Goal: Task Accomplishment & Management: Manage account settings

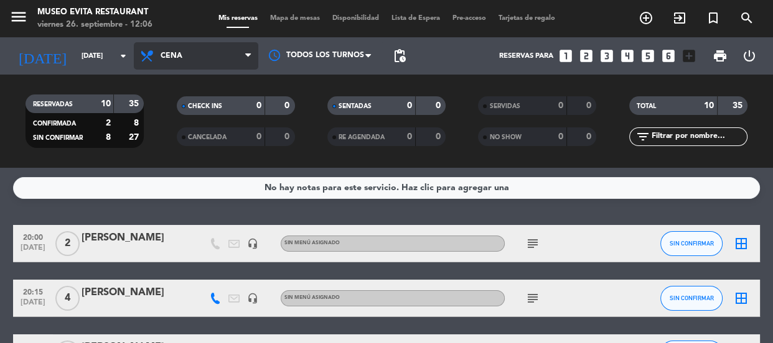
click at [204, 57] on span "Cena" at bounding box center [196, 55] width 124 height 27
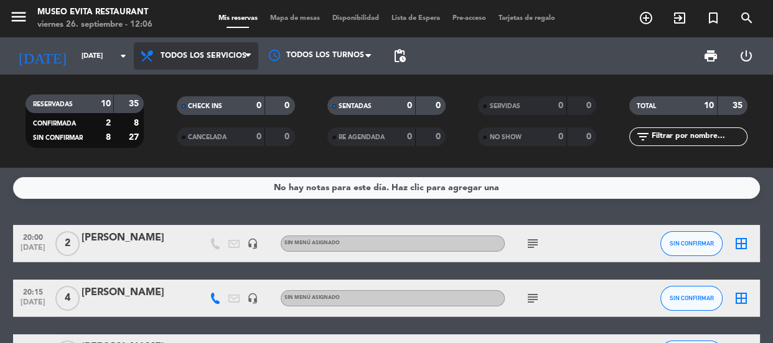
click at [202, 83] on div "menu [GEOGRAPHIC_DATA] [DATE] 26. septiembre - 12:06 Mis reservas Mapa de mesas…" at bounding box center [386, 84] width 773 height 168
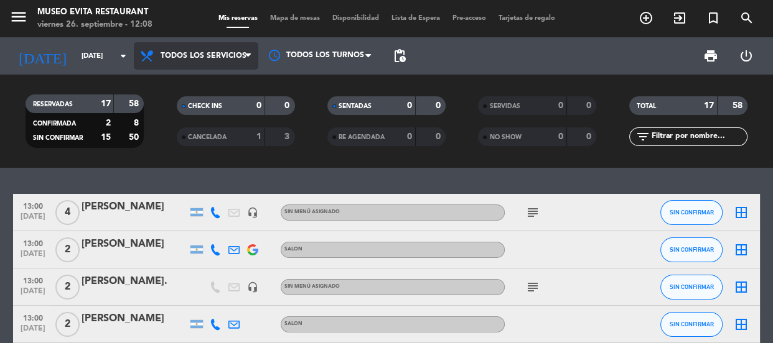
click at [205, 52] on span "Todos los servicios" at bounding box center [204, 56] width 86 height 9
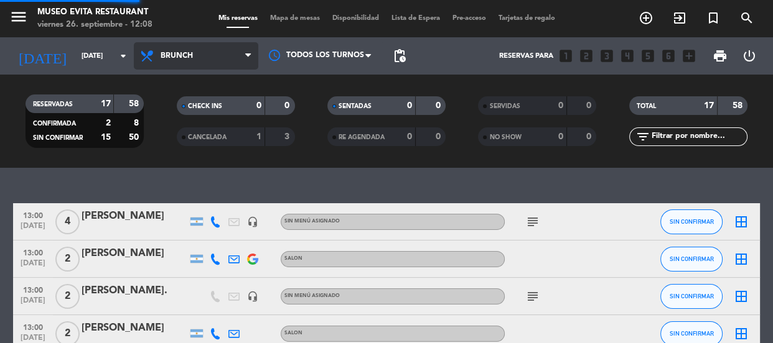
click at [182, 136] on div "menu [GEOGRAPHIC_DATA] [DATE] 26. septiembre - 12:08 Mis reservas Mapa de mesas…" at bounding box center [386, 84] width 773 height 168
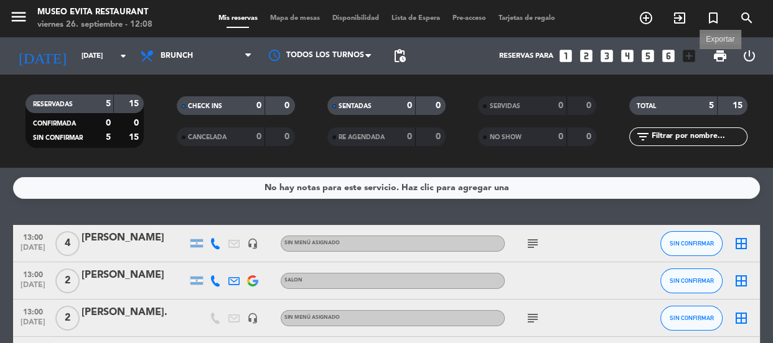
click at [718, 55] on span "print" at bounding box center [719, 56] width 15 height 15
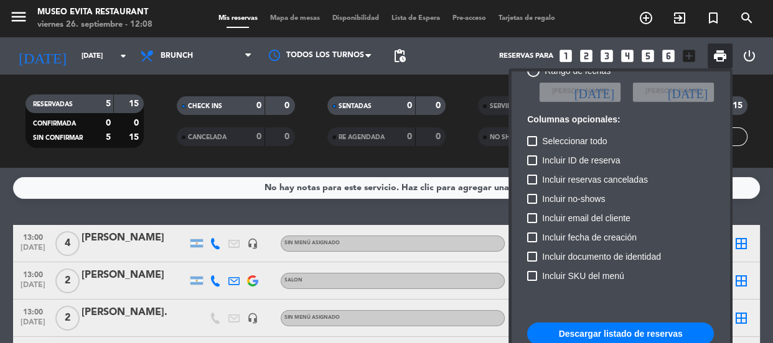
scroll to position [75, 0]
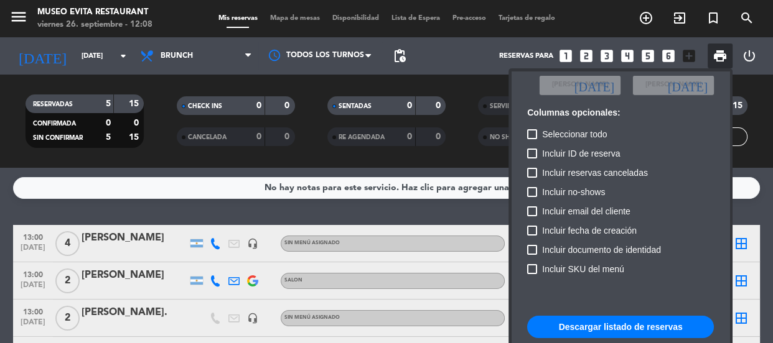
click at [581, 322] on button "Descargar listado de reservas" at bounding box center [620, 327] width 187 height 22
click at [164, 222] on div at bounding box center [386, 171] width 773 height 343
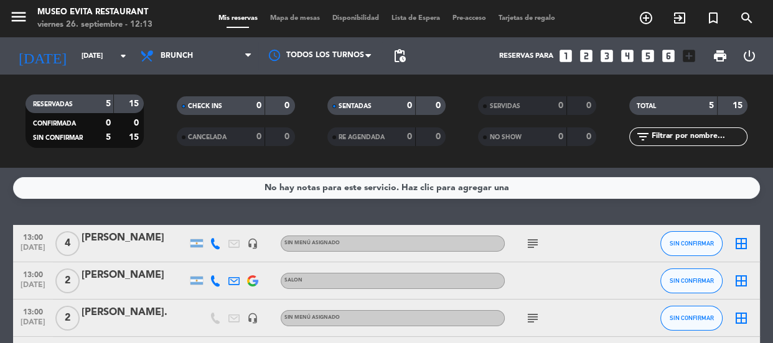
scroll to position [113, 0]
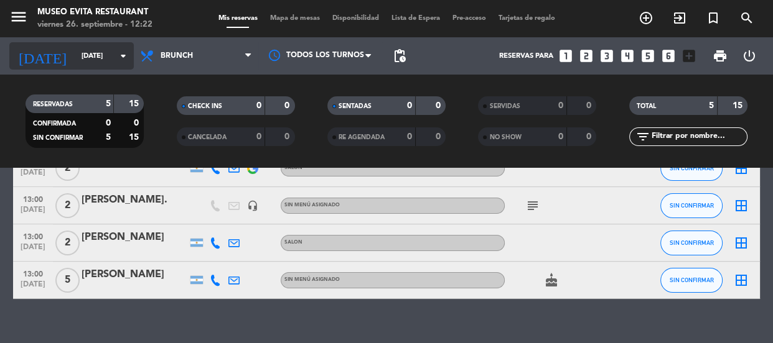
click at [118, 55] on icon "arrow_drop_down" at bounding box center [123, 56] width 15 height 15
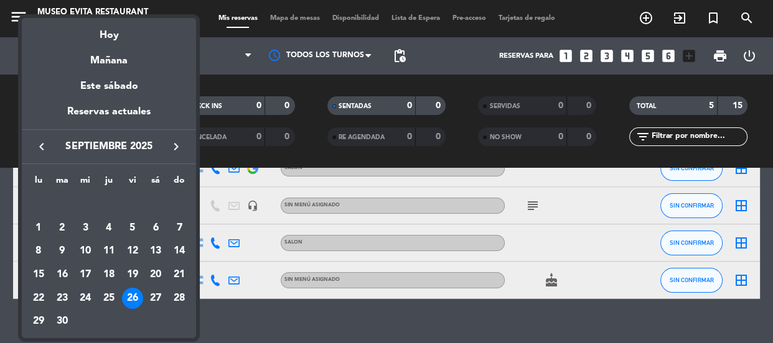
click at [173, 149] on icon "keyboard_arrow_right" at bounding box center [176, 146] width 15 height 15
click at [174, 149] on icon "keyboard_arrow_right" at bounding box center [176, 146] width 15 height 15
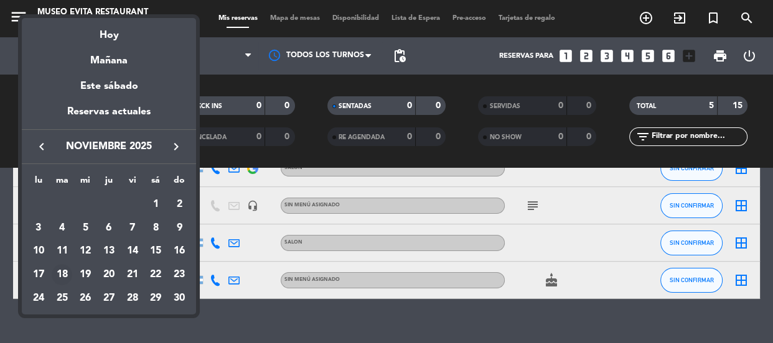
click at [65, 276] on div "18" at bounding box center [62, 274] width 21 height 21
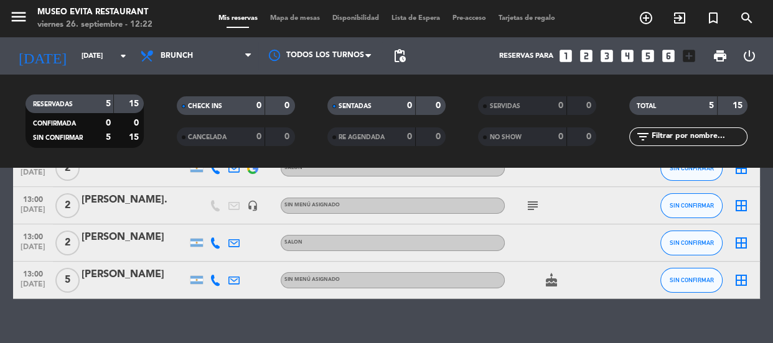
type input "[DATE]"
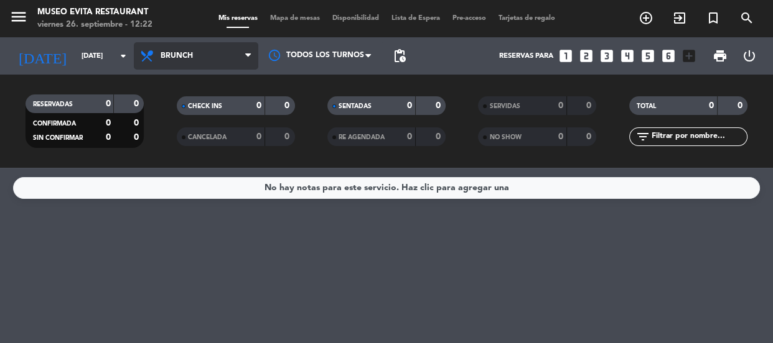
click at [191, 59] on span "Brunch" at bounding box center [177, 56] width 32 height 9
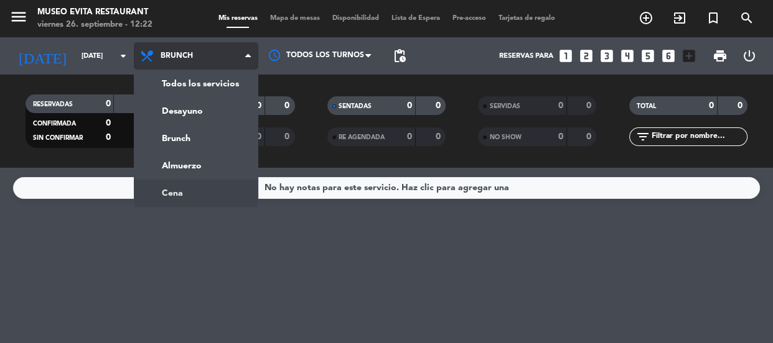
click at [195, 190] on ng-component "menu [GEOGRAPHIC_DATA] [DATE] 26. septiembre - 12:22 Mis reservas Mapa de mesas…" at bounding box center [386, 171] width 773 height 343
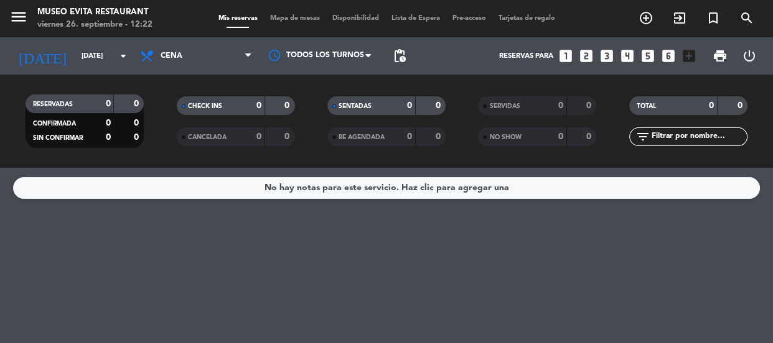
click at [193, 62] on span "Cena" at bounding box center [196, 55] width 124 height 27
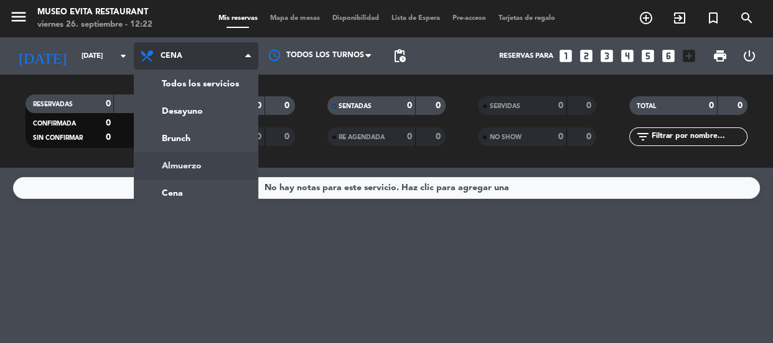
click at [199, 166] on div "menu [GEOGRAPHIC_DATA] [DATE] 26. septiembre - 12:22 Mis reservas Mapa de mesas…" at bounding box center [386, 84] width 773 height 168
